Goal: Transaction & Acquisition: Subscribe to service/newsletter

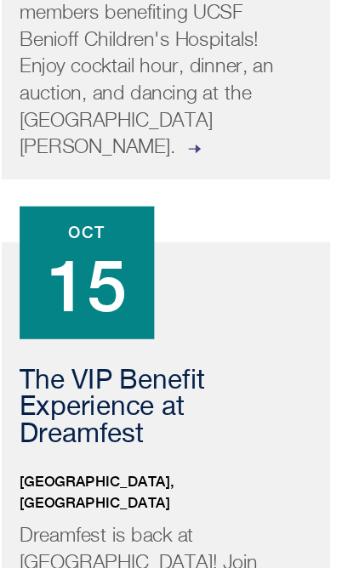
scroll to position [1372, 0]
click at [282, 506] on div "The VIP Benefit Experience at Dreamfest [GEOGRAPHIC_DATA], [GEOGRAPHIC_DATA] Dr…" at bounding box center [170, 472] width 311 height 487
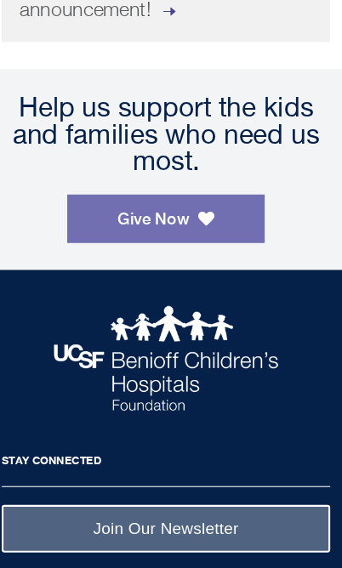
scroll to position [2049, 0]
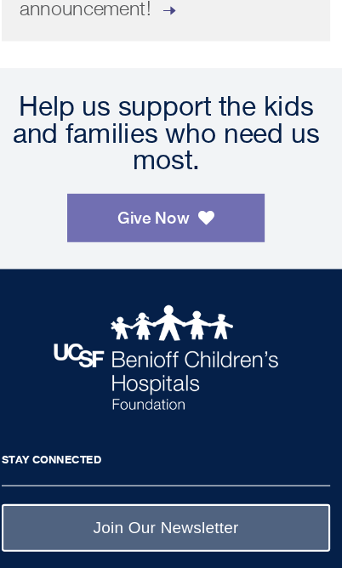
click at [220, 478] on link "Join Our Newsletter" at bounding box center [170, 500] width 311 height 45
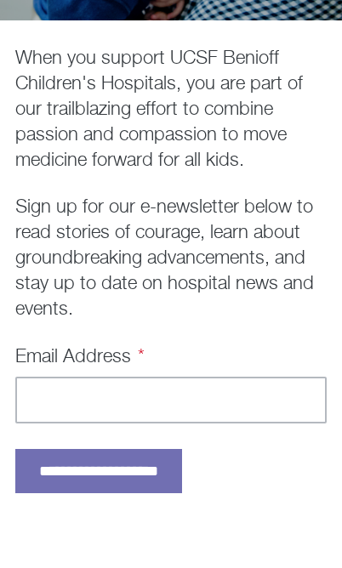
scroll to position [352, 0]
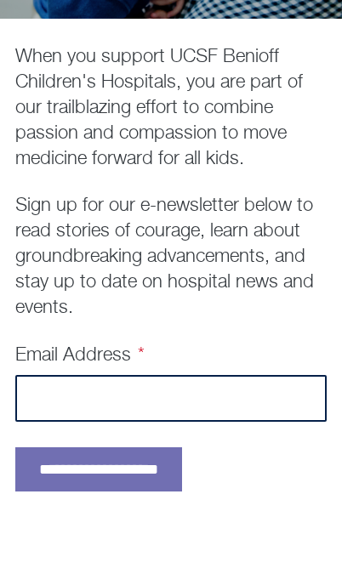
click at [136, 392] on input "Email Address" at bounding box center [170, 398] width 311 height 47
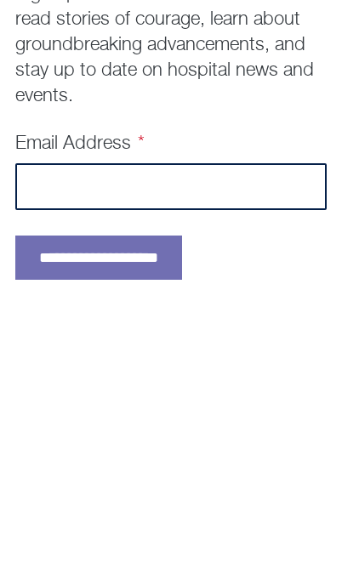
type input "**********"
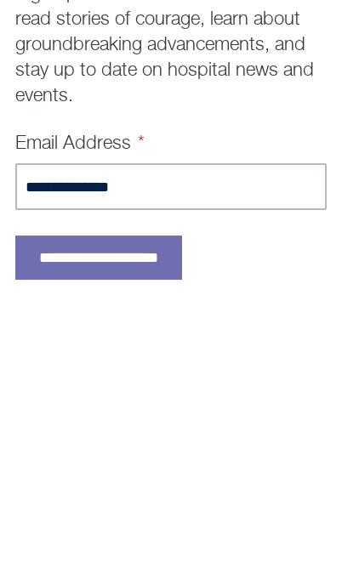
scroll to position [564, 0]
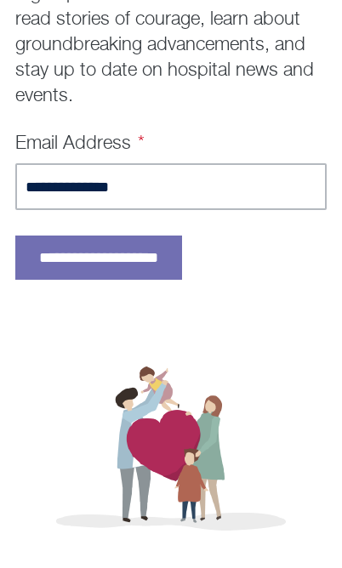
click at [170, 258] on input "**********" at bounding box center [98, 257] width 167 height 44
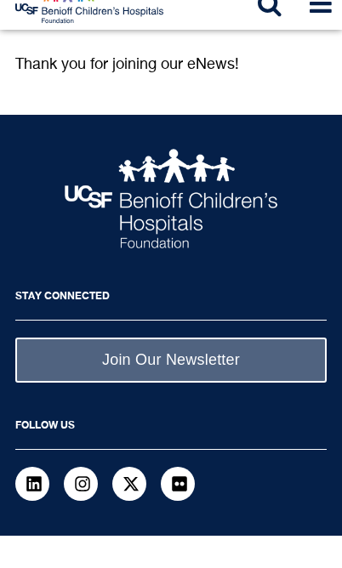
scroll to position [25, 0]
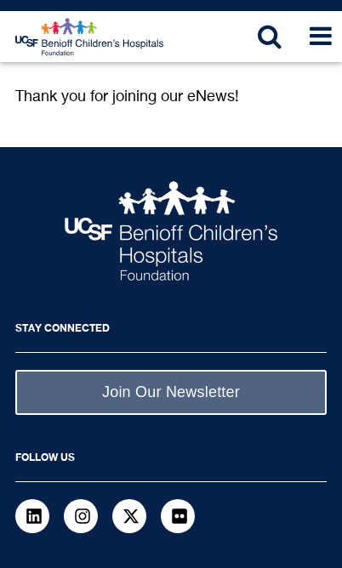
click at [330, 47] on icon at bounding box center [320, 35] width 22 height 25
